Goal: Navigation & Orientation: Find specific page/section

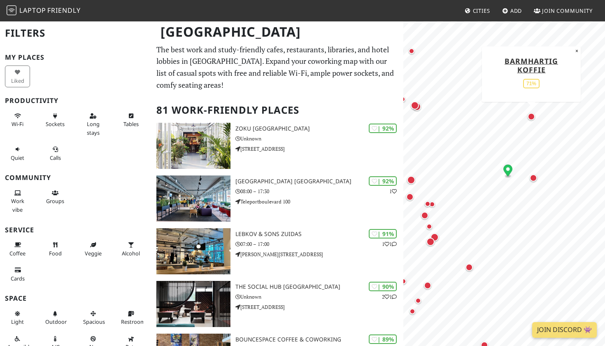
click at [532, 115] on div "Map marker" at bounding box center [530, 116] width 7 height 7
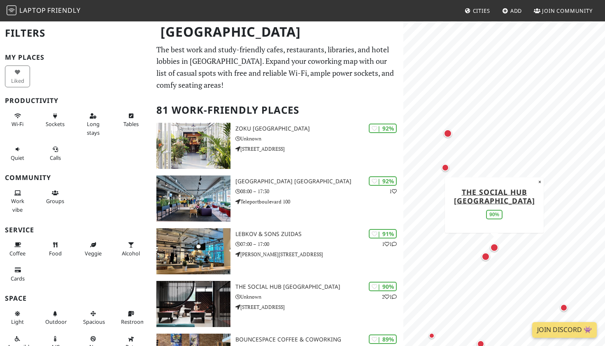
click at [495, 248] on div "Map marker" at bounding box center [494, 247] width 8 height 8
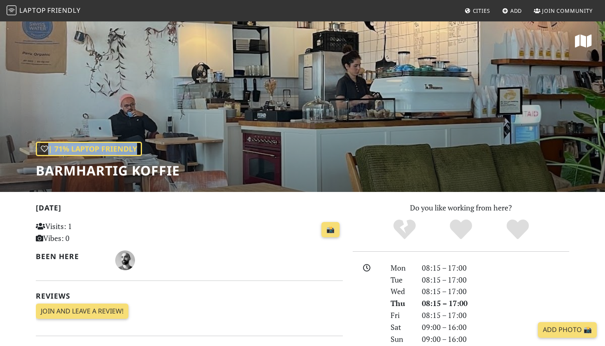
drag, startPoint x: 37, startPoint y: 174, endPoint x: 181, endPoint y: 172, distance: 144.4
click at [181, 172] on div "| 71% Laptop Friendly Barmhartig Koffie" at bounding box center [302, 106] width 605 height 171
click at [180, 172] on h1 "Barmhartig Koffie" at bounding box center [108, 170] width 144 height 16
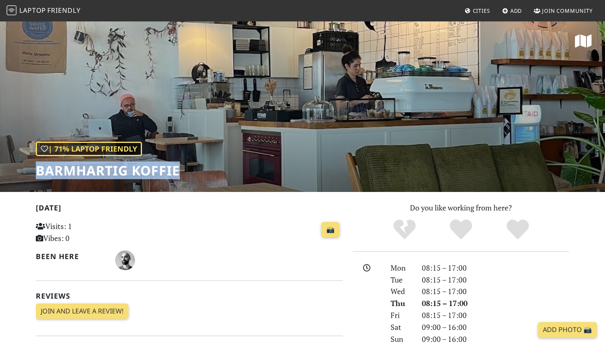
drag, startPoint x: 180, startPoint y: 172, endPoint x: 54, endPoint y: 172, distance: 125.9
click at [54, 172] on h1 "Barmhartig Koffie" at bounding box center [108, 170] width 144 height 16
copy div "Barmhartig Koffie"
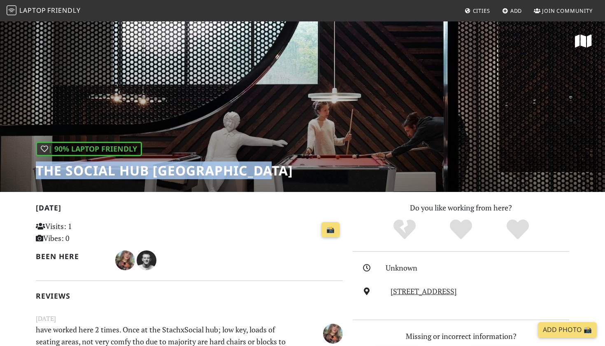
drag, startPoint x: 273, startPoint y: 173, endPoint x: 38, endPoint y: 172, distance: 235.3
click at [37, 172] on h1 "The Social Hub [GEOGRAPHIC_DATA]" at bounding box center [164, 170] width 257 height 16
copy h1 "The Social Hub [GEOGRAPHIC_DATA]"
